Goal: Task Accomplishment & Management: Use online tool/utility

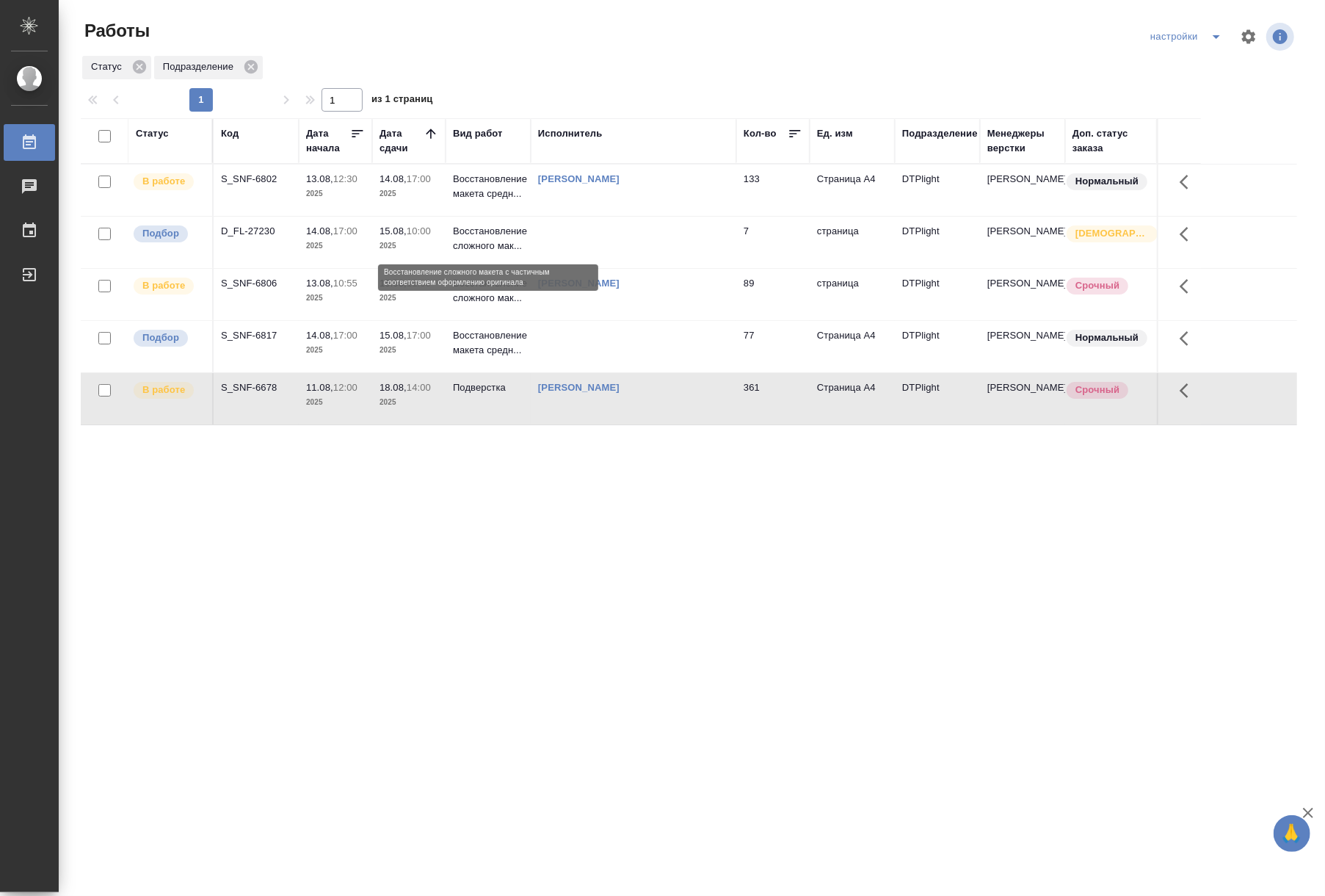
click at [504, 253] on p "Восстановление сложного мак..." at bounding box center [488, 238] width 71 height 30
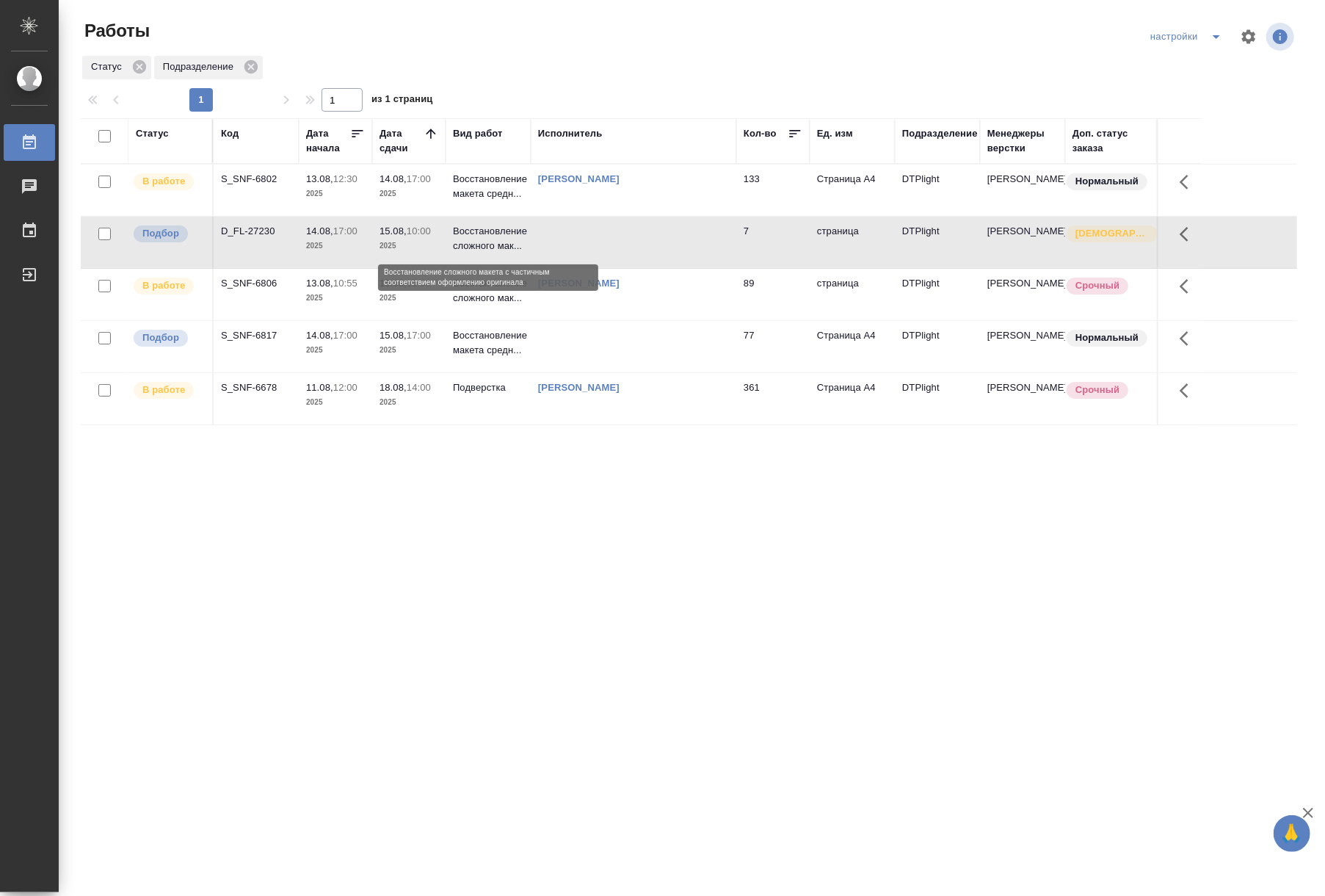
click at [504, 253] on p "Восстановление сложного мак..." at bounding box center [488, 238] width 71 height 30
click at [523, 201] on p "Восстановление макета средн..." at bounding box center [488, 186] width 71 height 30
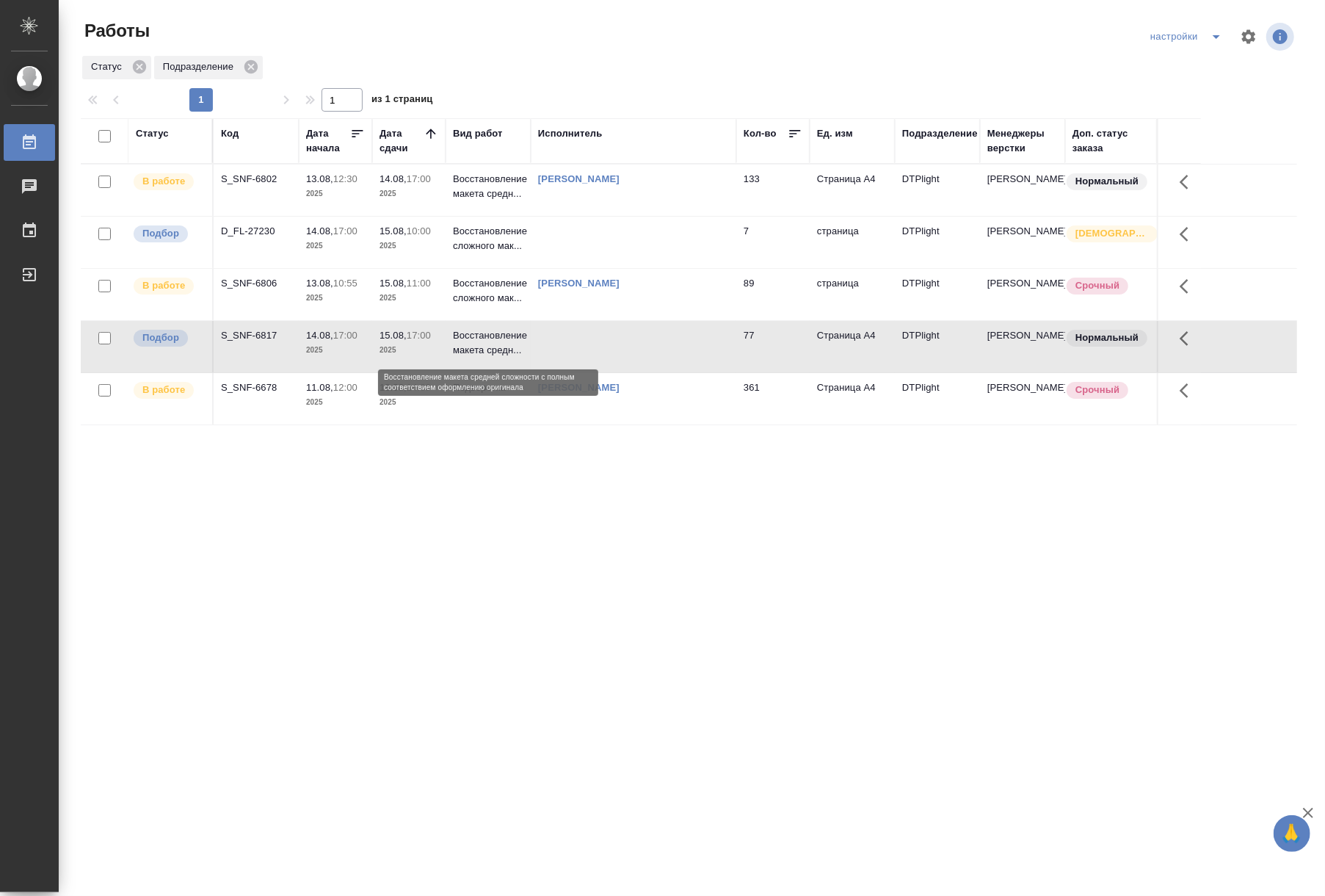
click at [523, 336] on p "Восстановление макета средн..." at bounding box center [488, 343] width 71 height 30
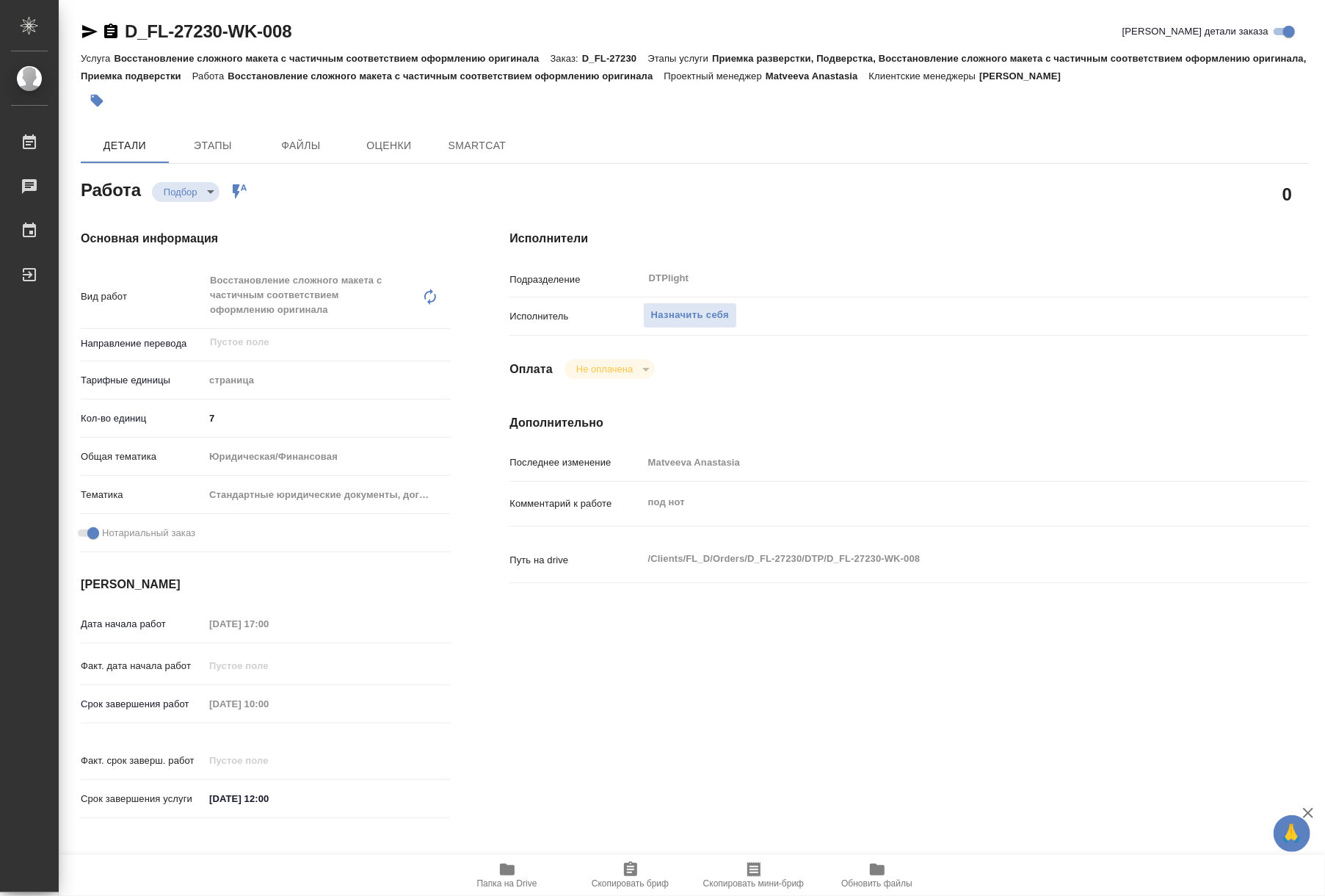
type textarea "x"
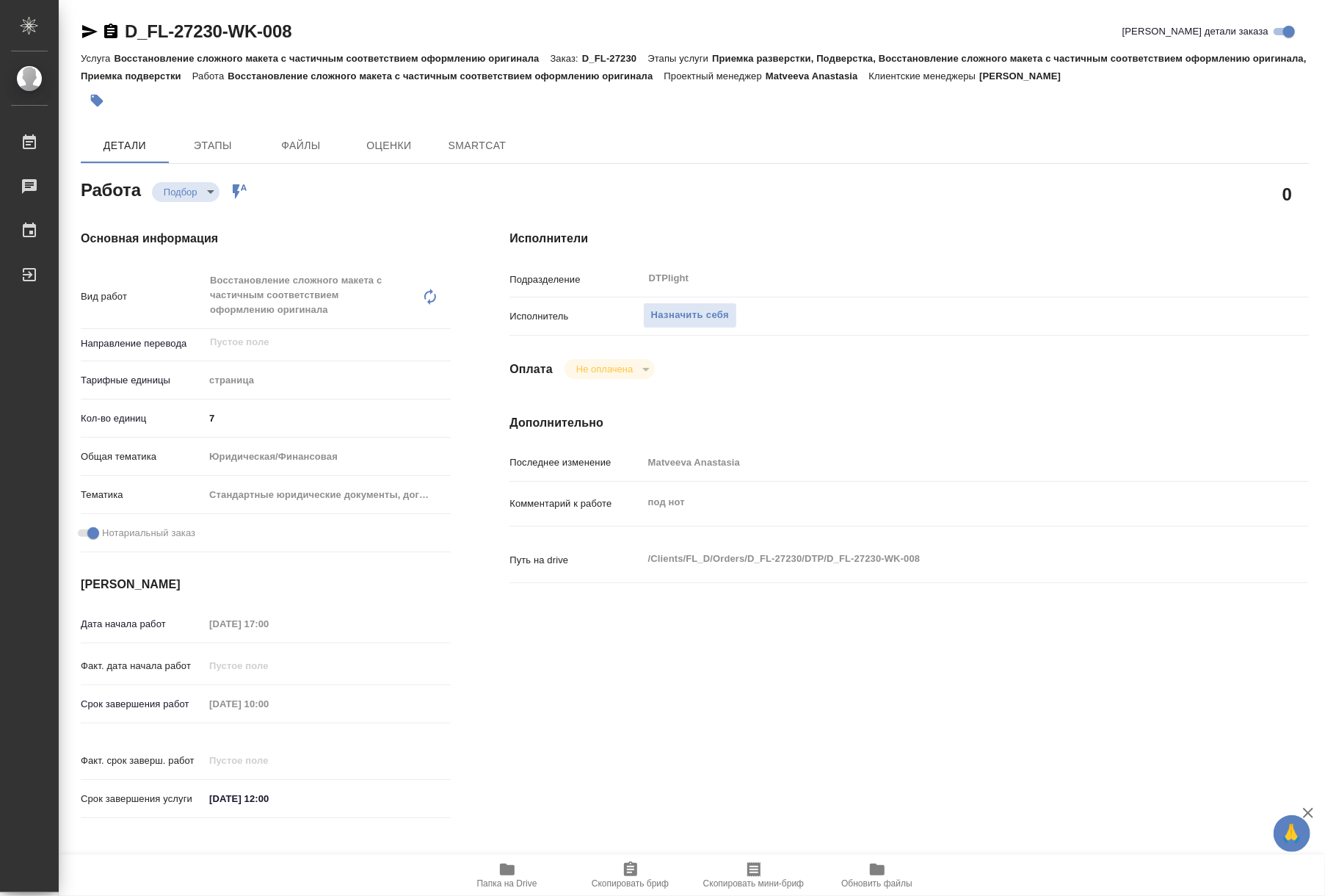
type textarea "x"
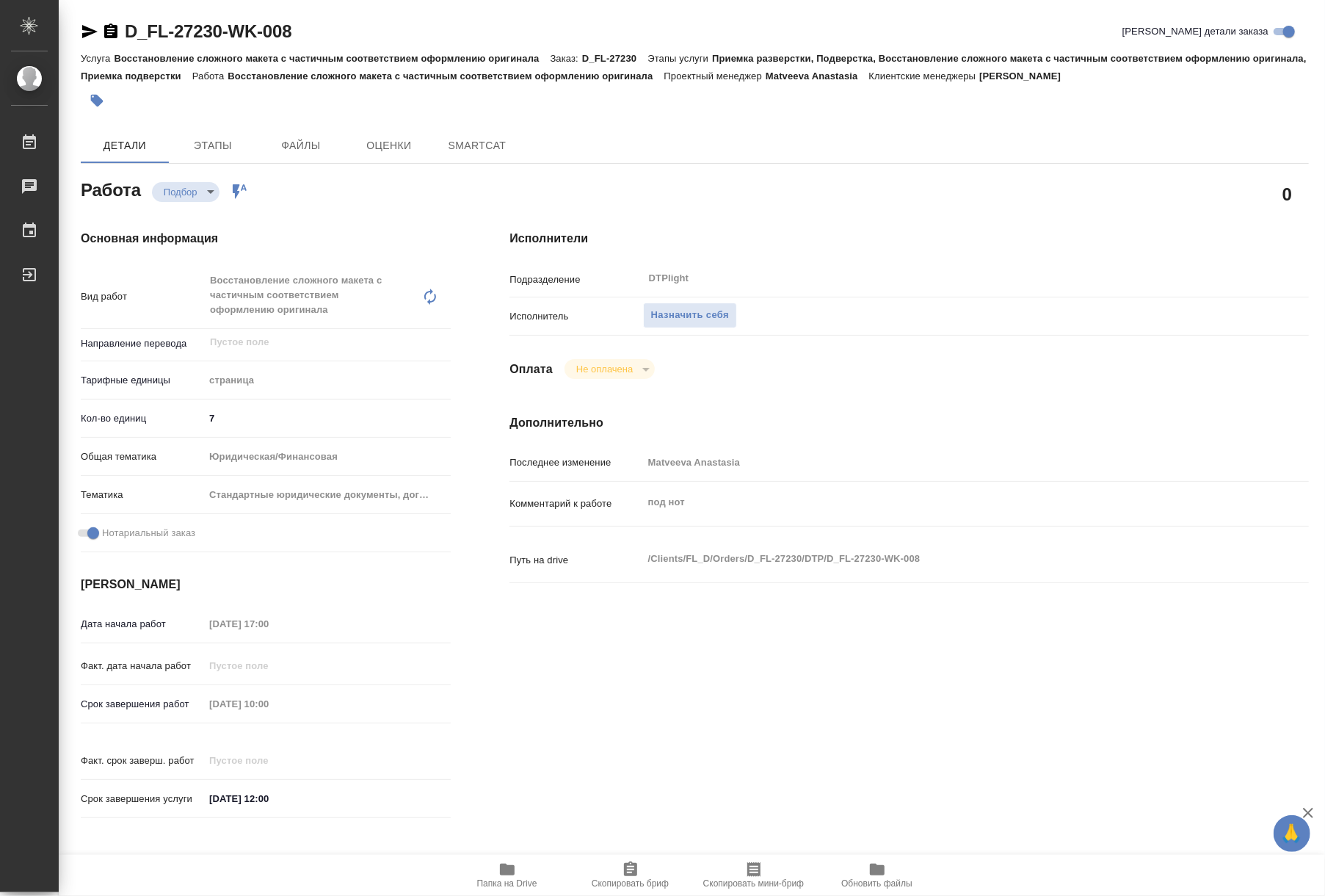
type textarea "x"
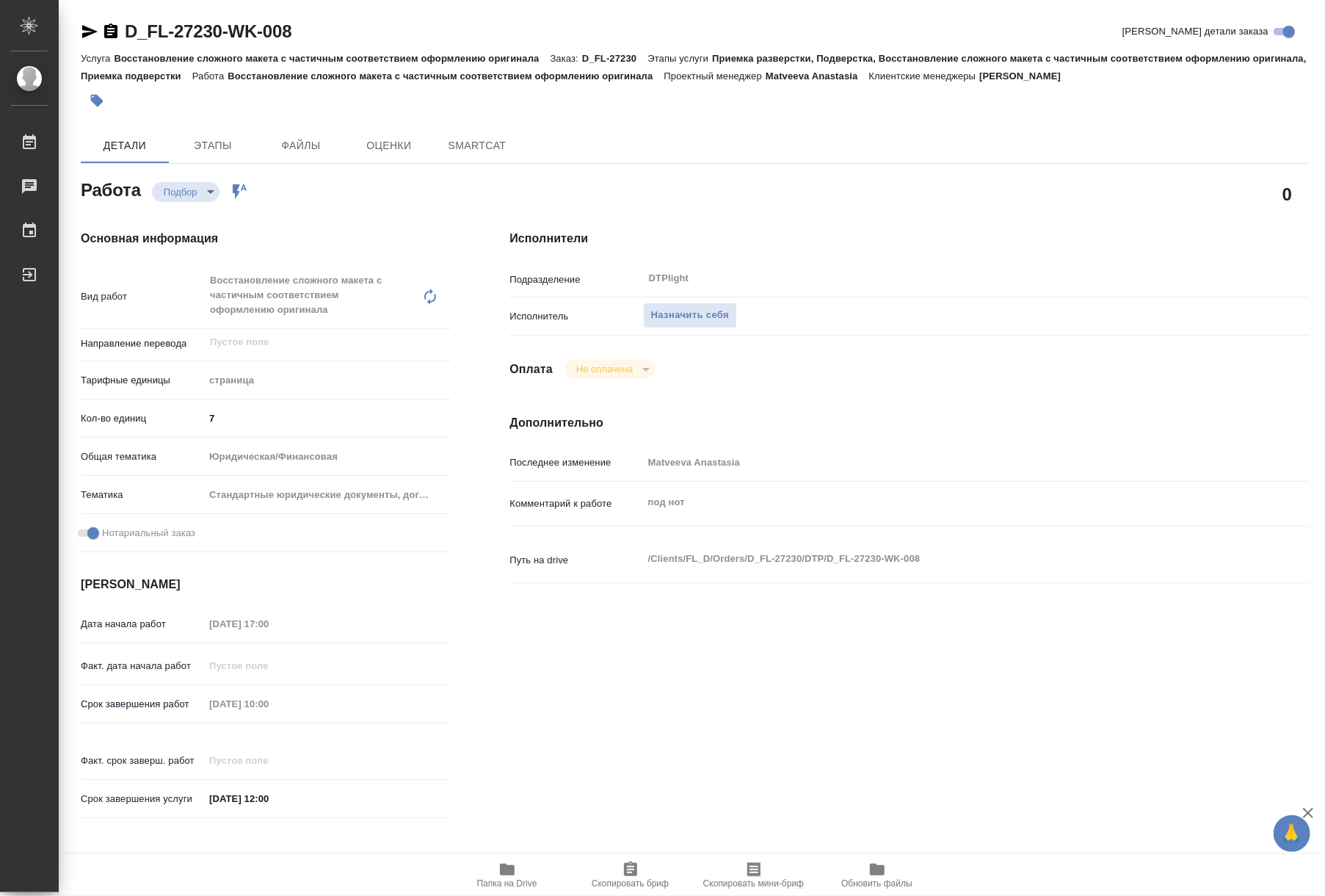
type textarea "x"
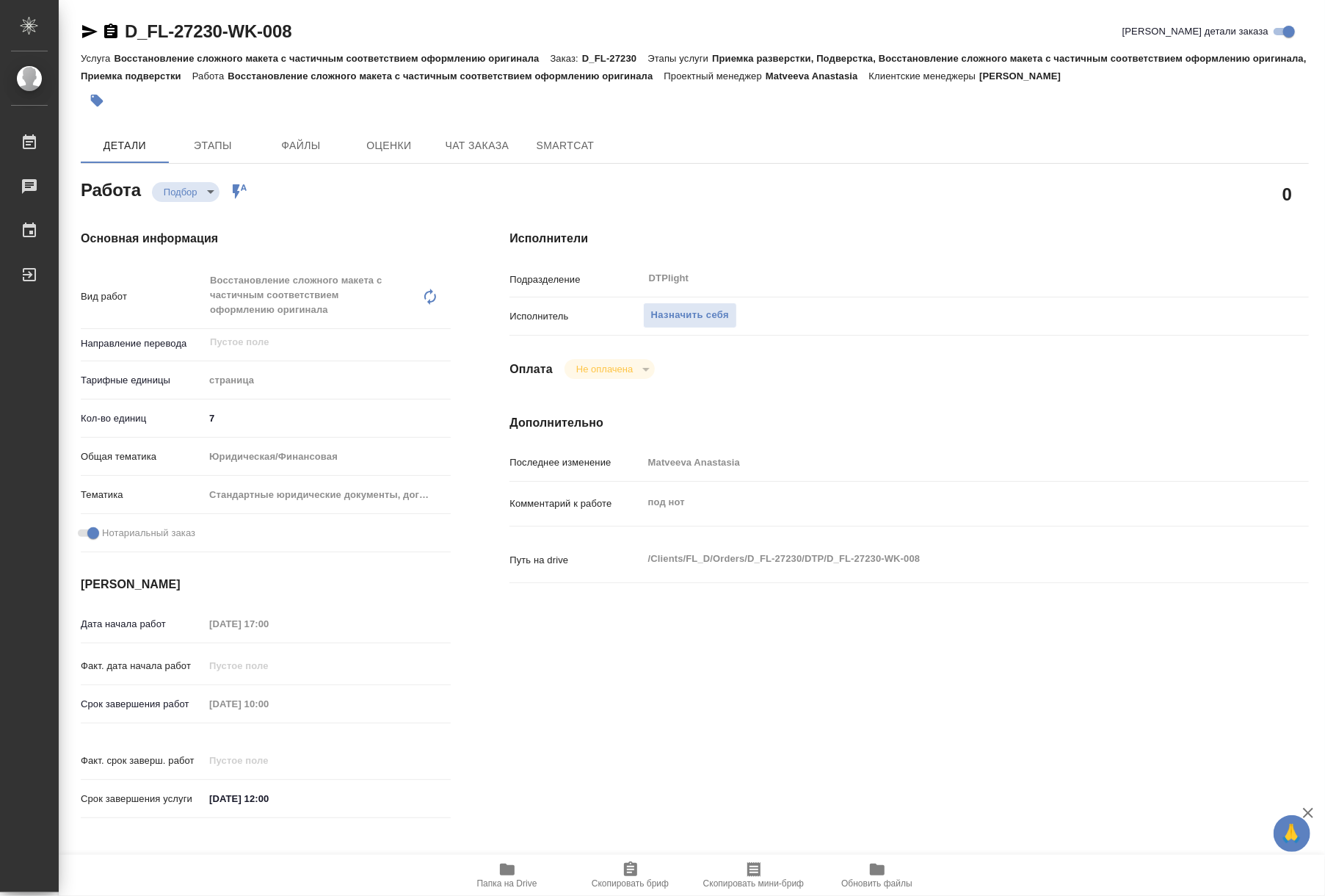
click at [498, 873] on icon "button" at bounding box center [507, 869] width 18 height 18
type textarea "x"
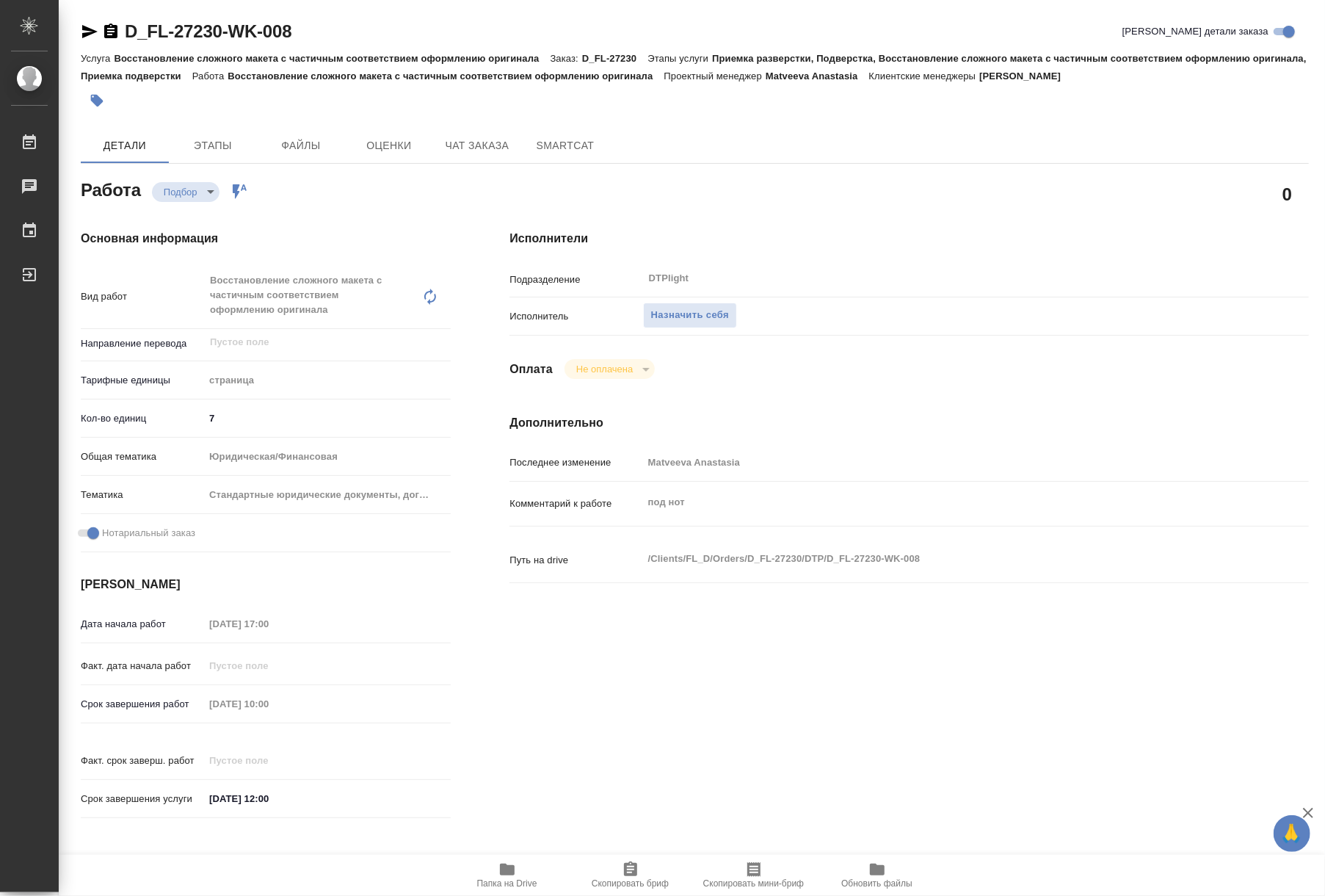
type textarea "x"
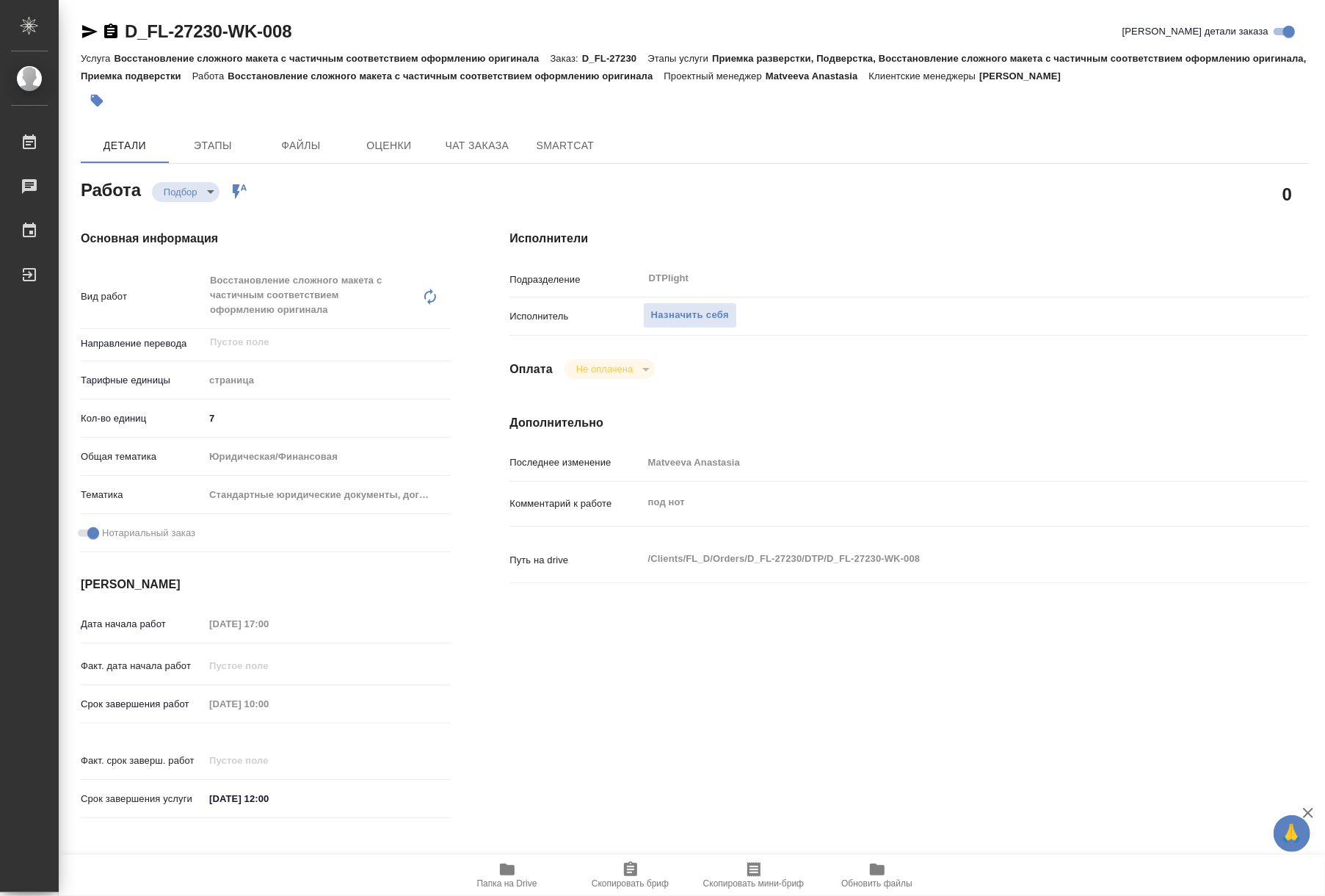
type textarea "x"
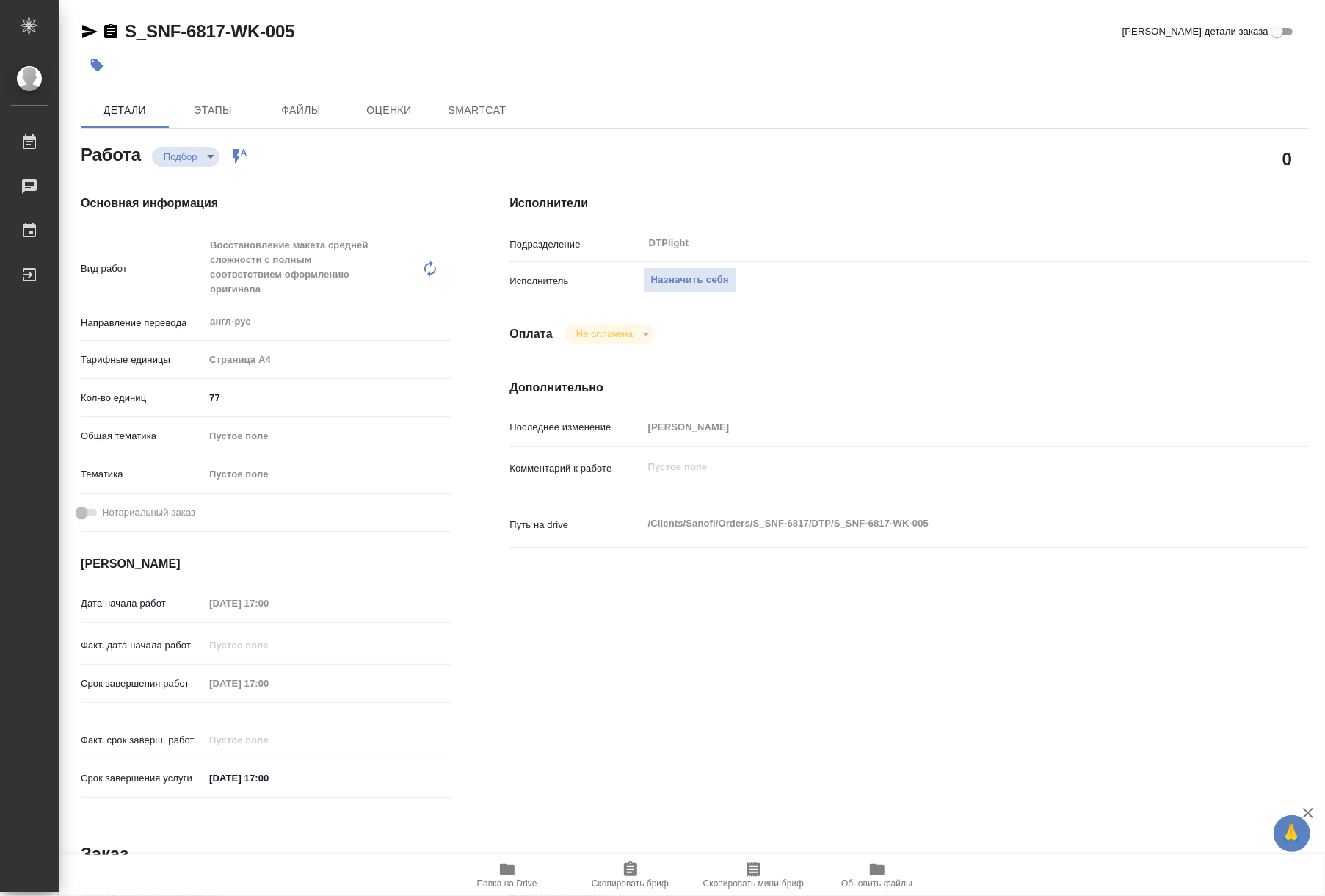
type textarea "x"
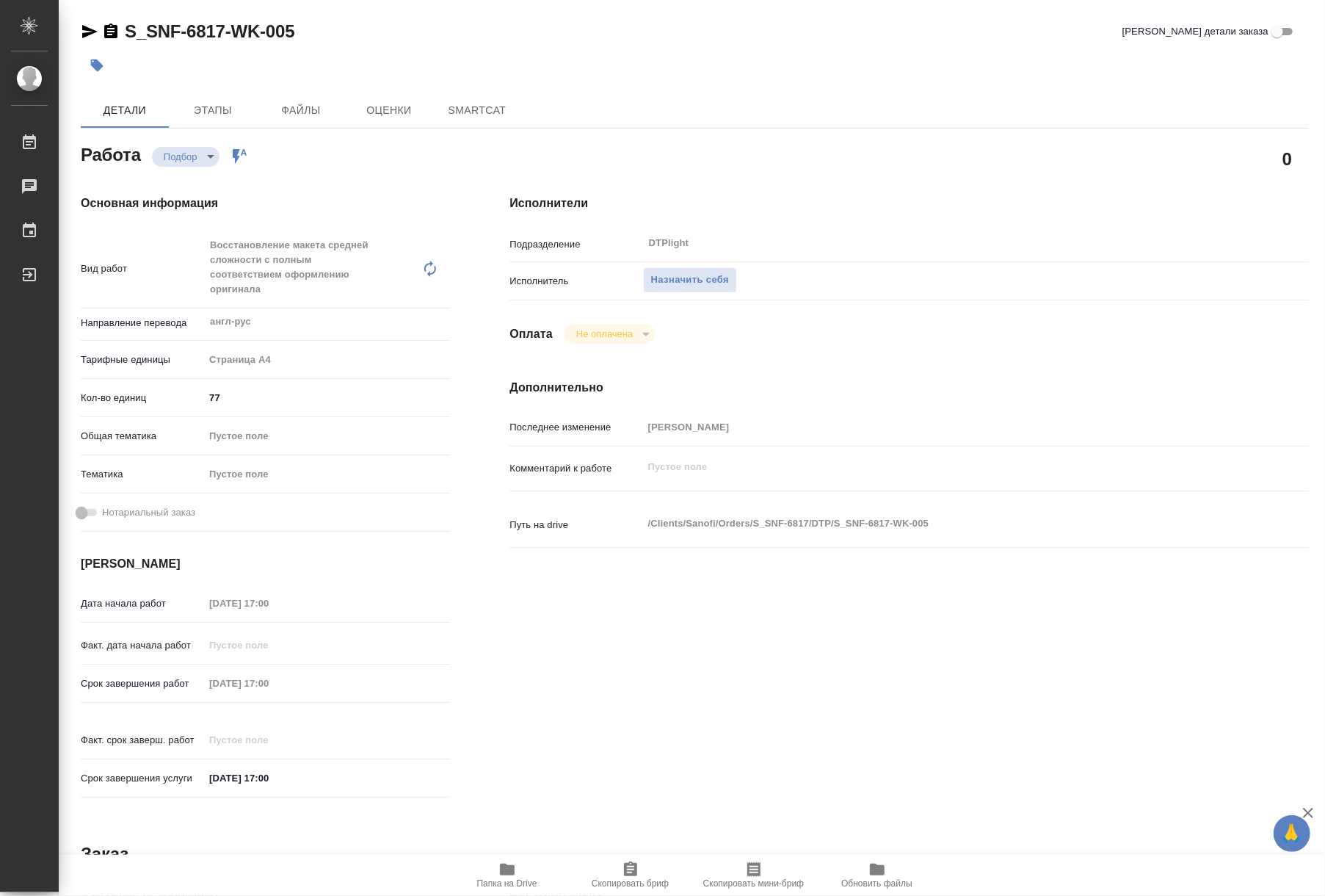
type textarea "x"
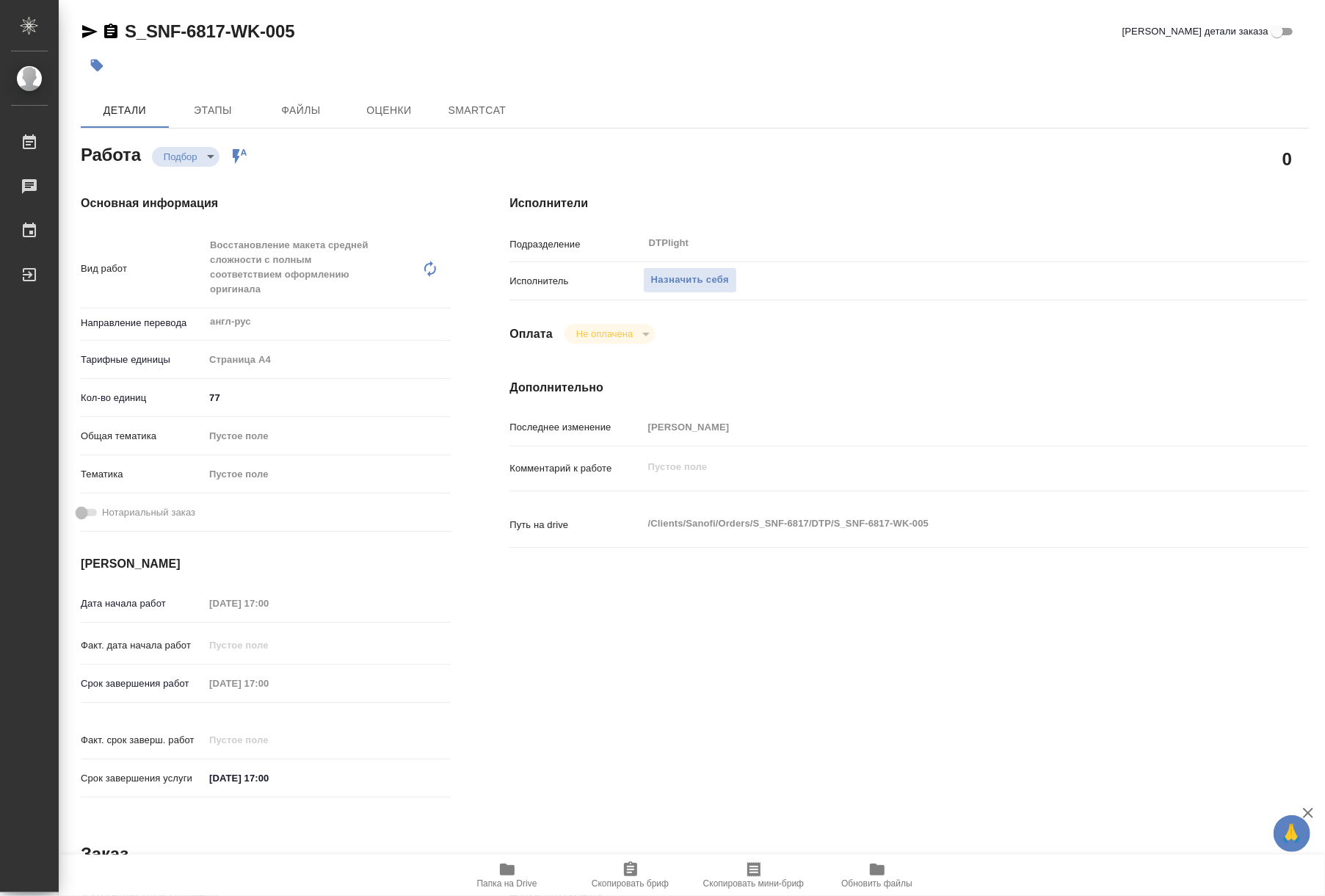
type textarea "x"
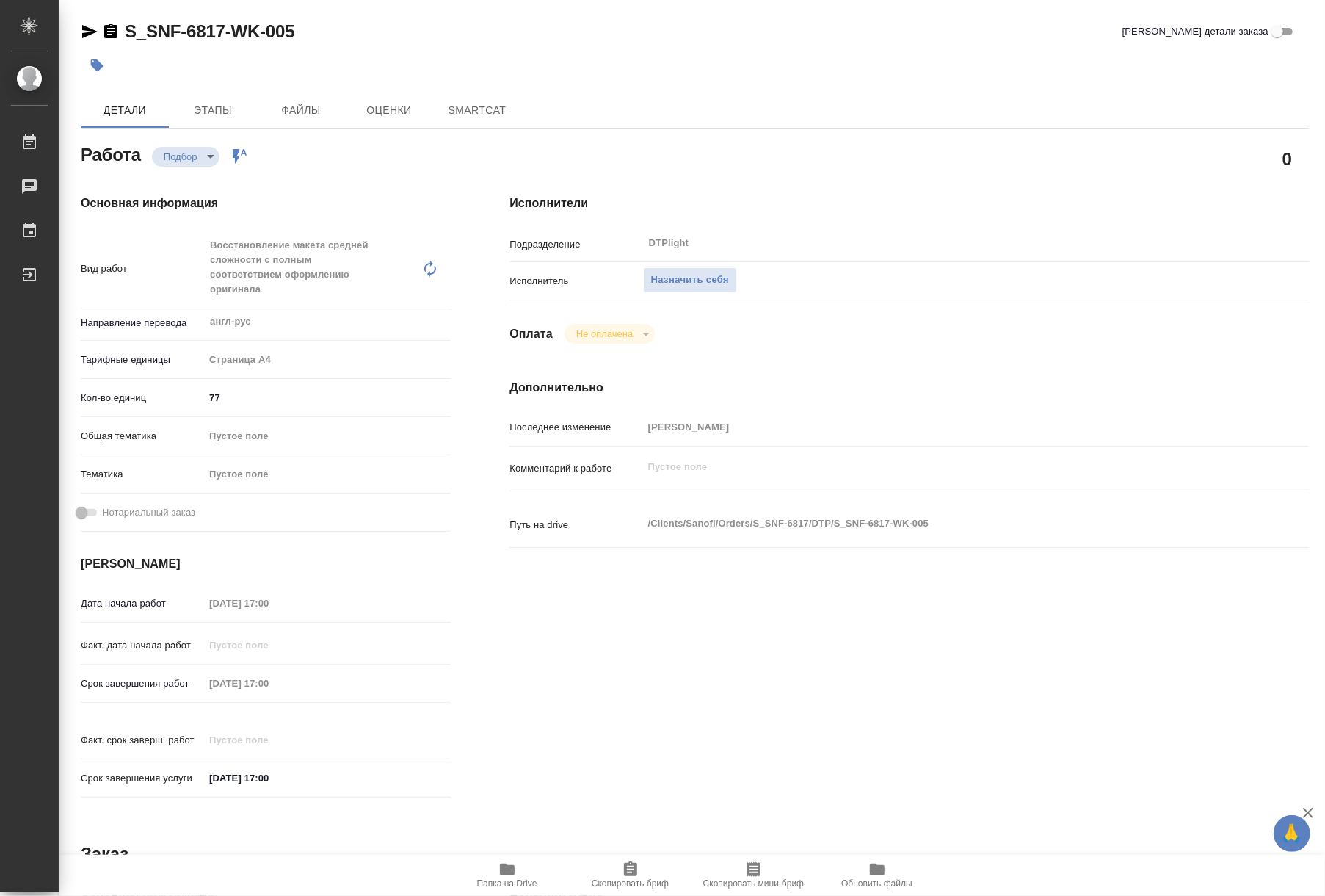
type textarea "x"
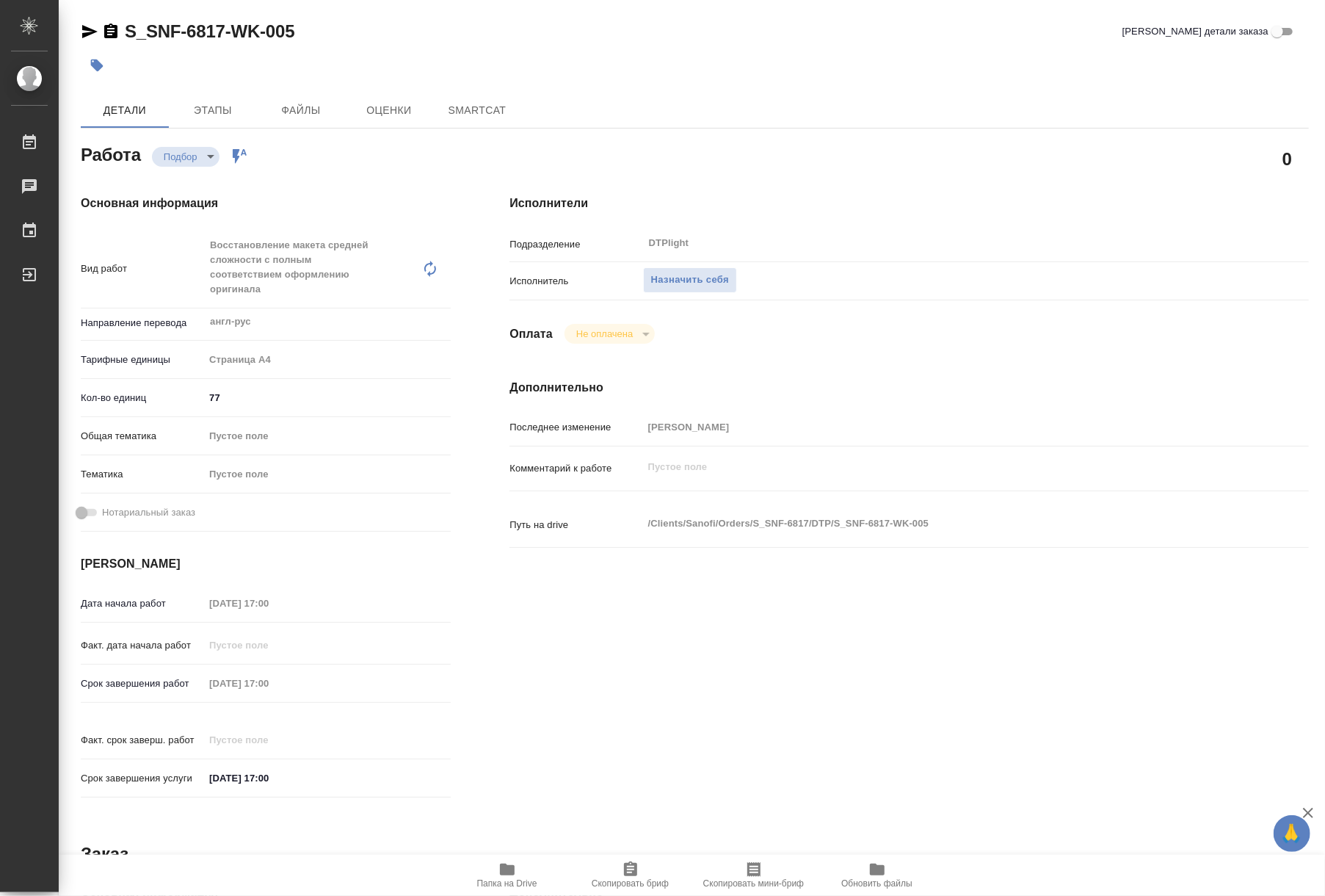
click at [506, 870] on icon "button" at bounding box center [507, 869] width 14 height 12
type textarea "x"
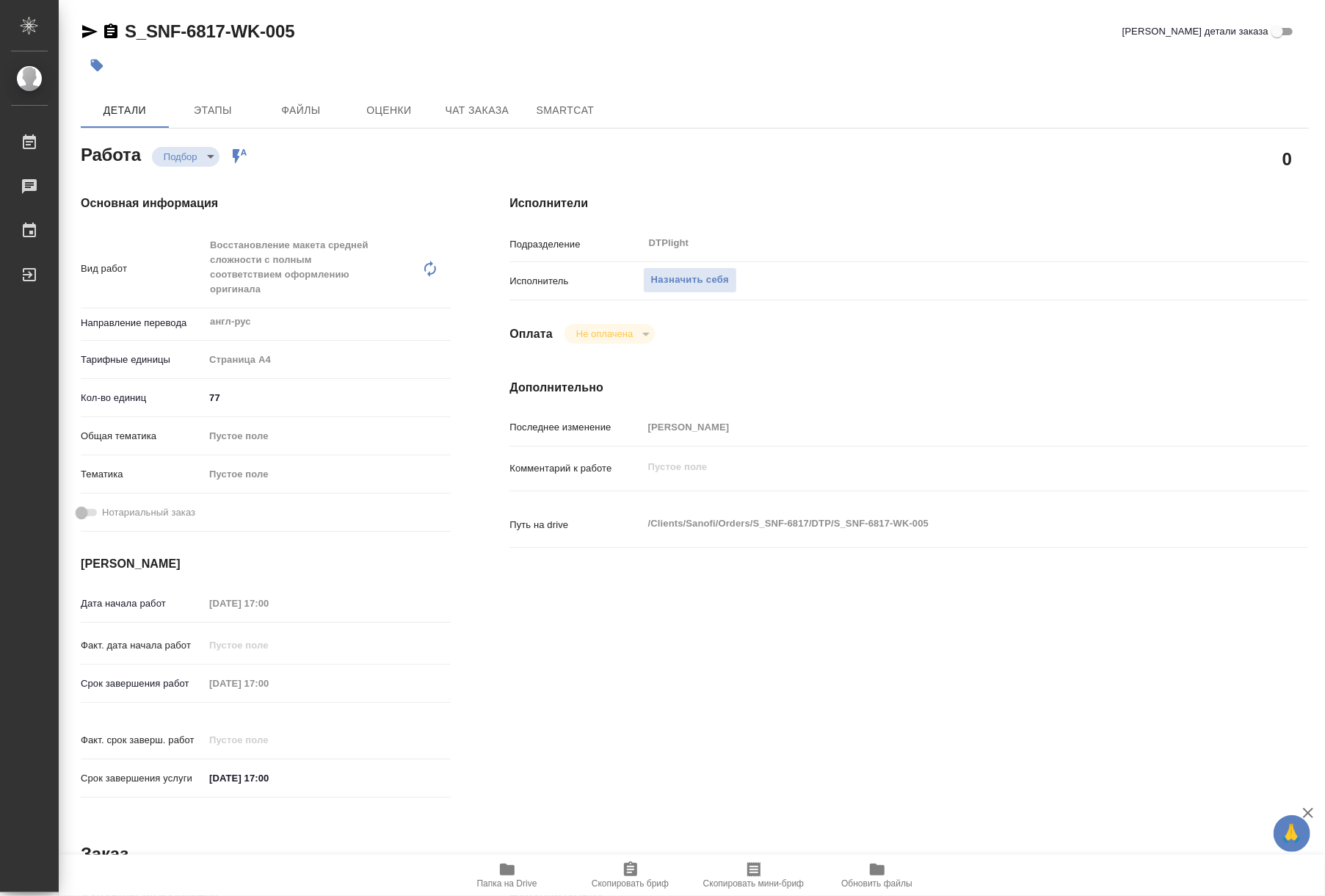
type textarea "x"
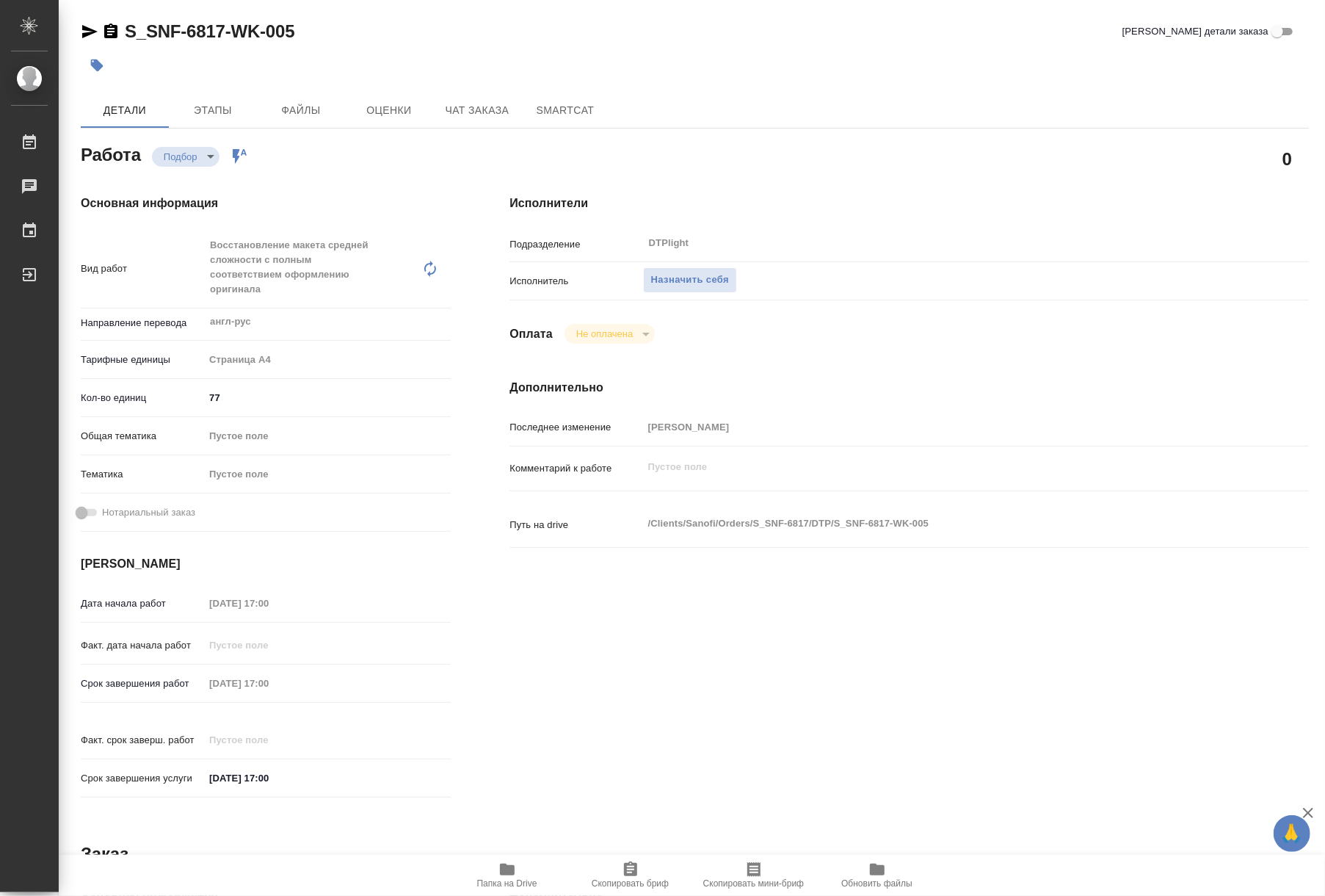
type textarea "x"
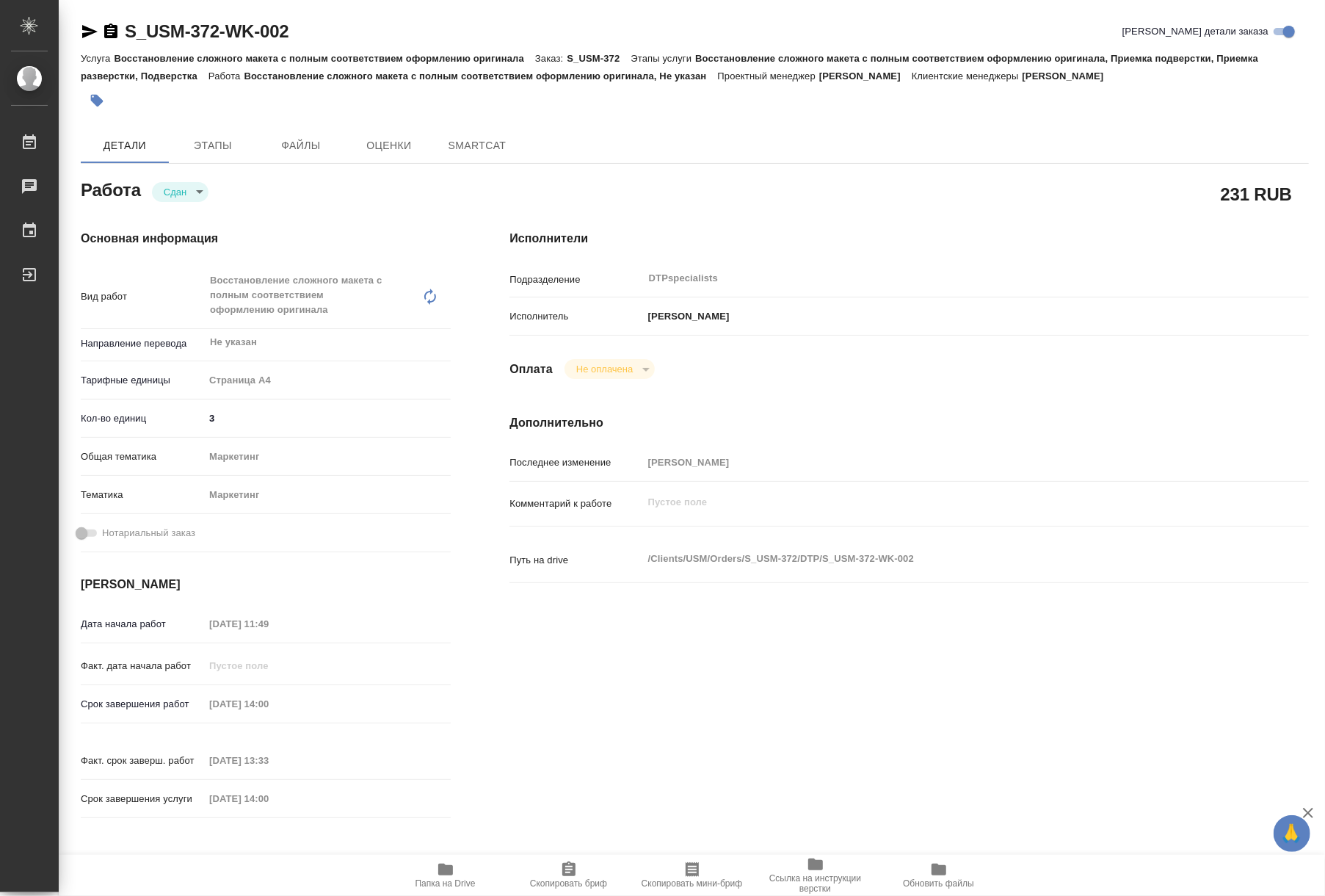
type textarea "x"
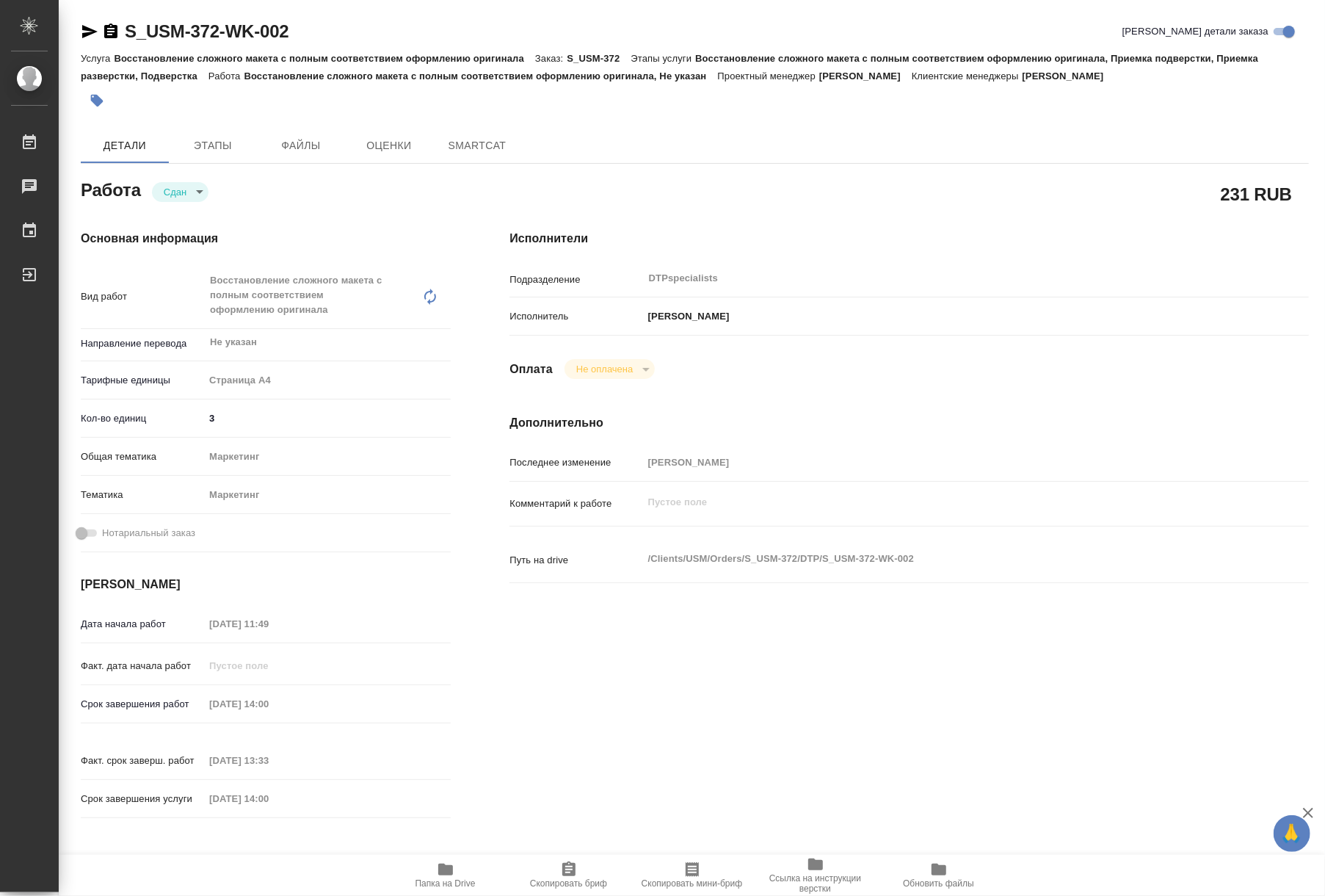
type textarea "x"
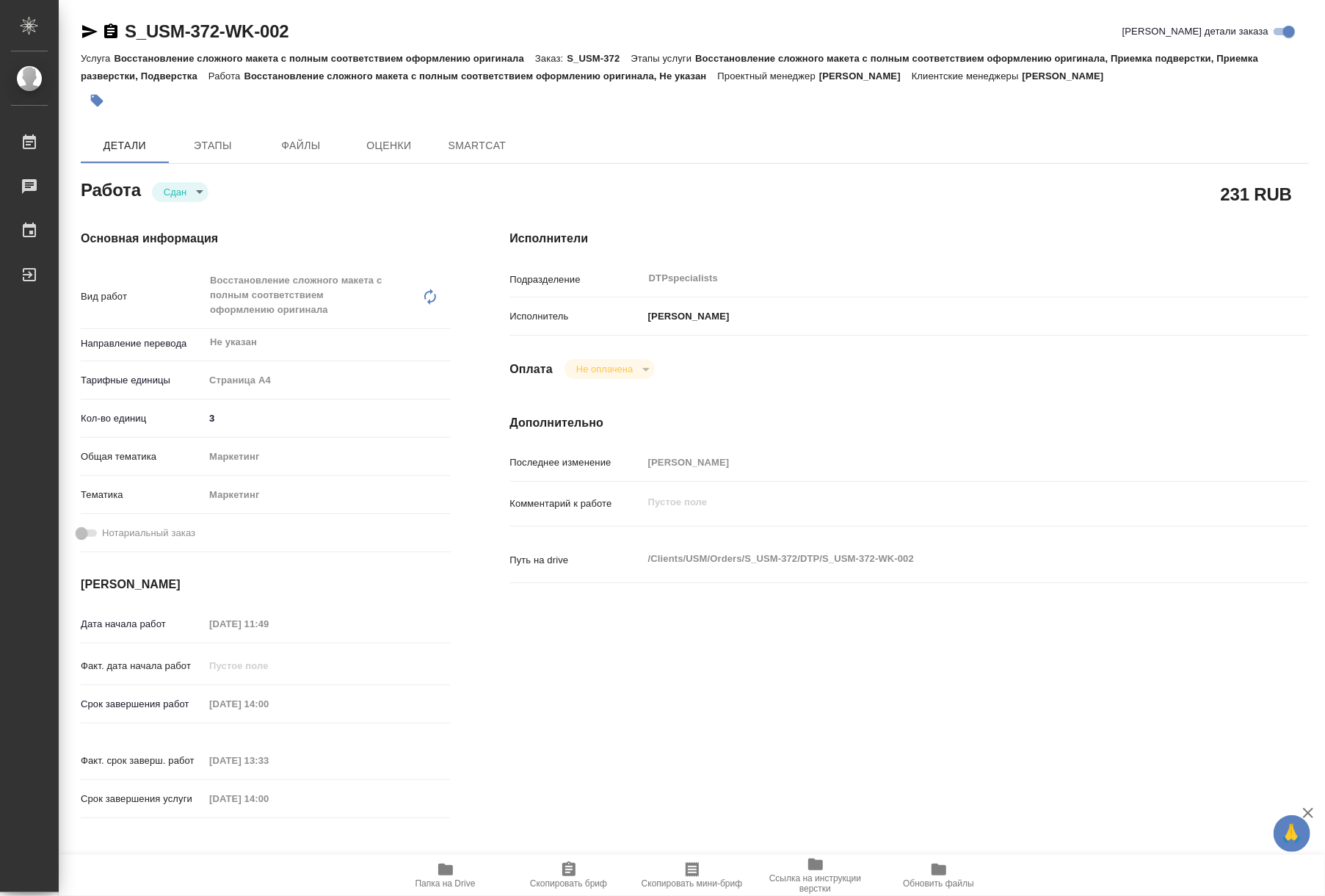
type textarea "x"
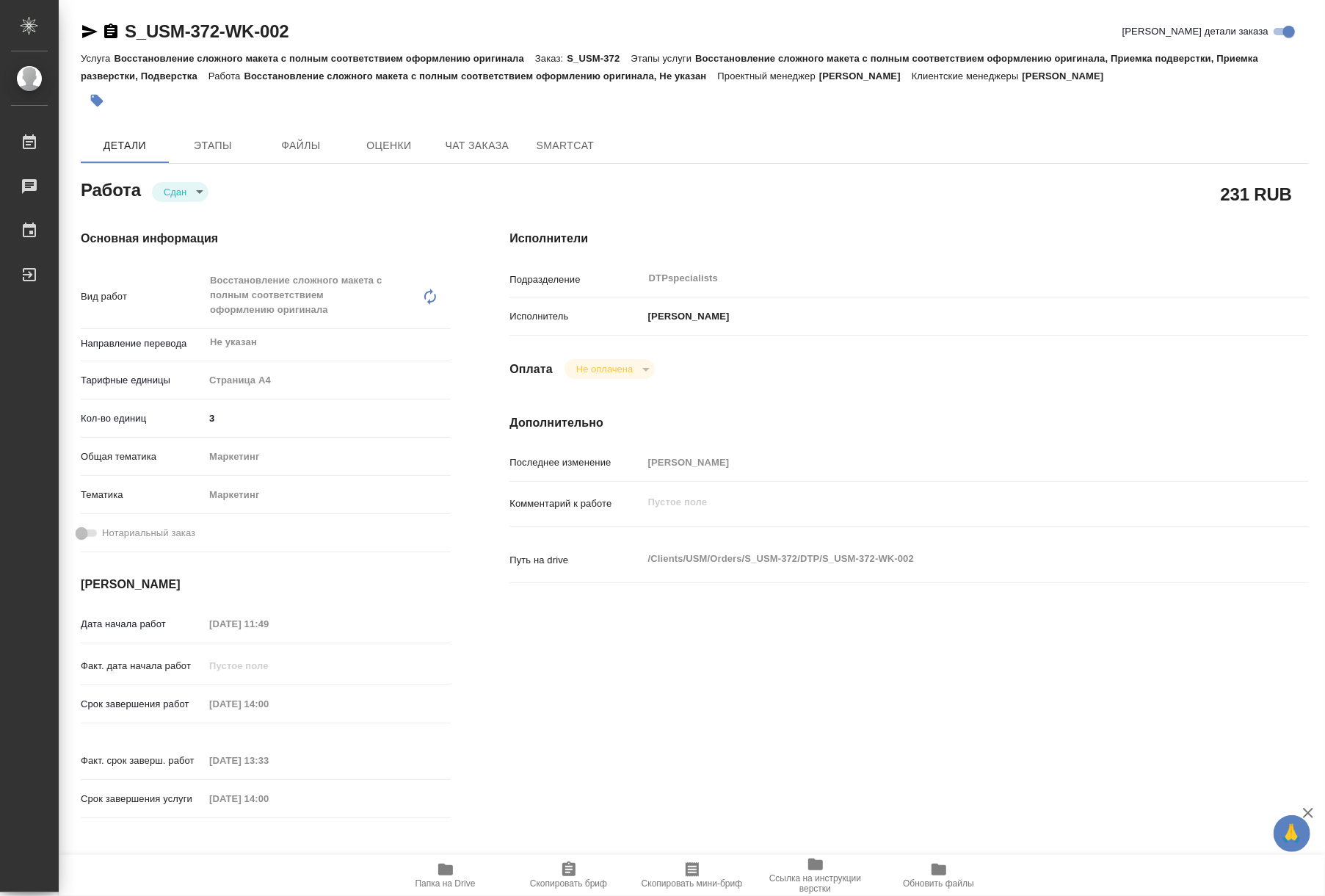
type textarea "x"
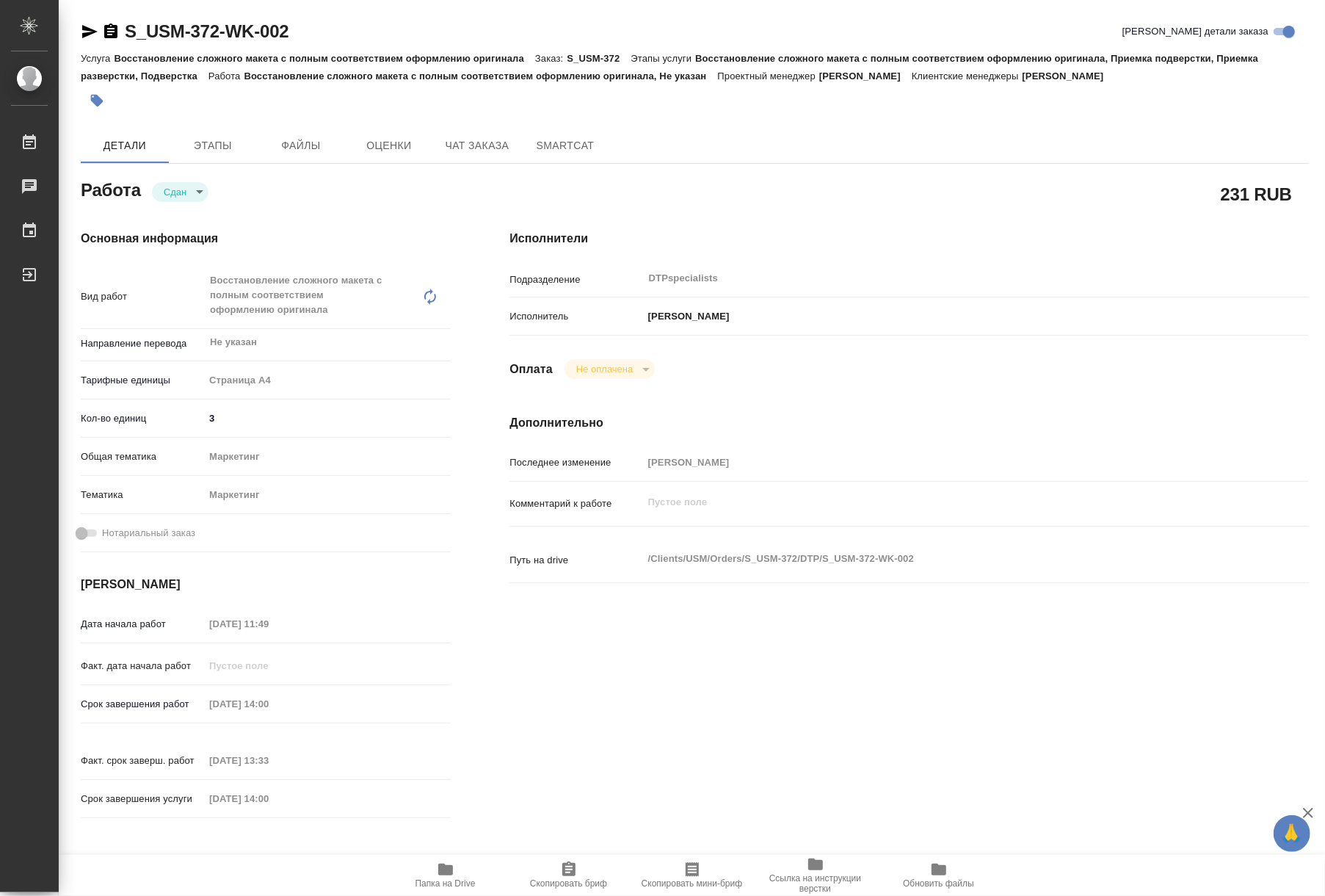
type textarea "x"
